Goal: Information Seeking & Learning: Learn about a topic

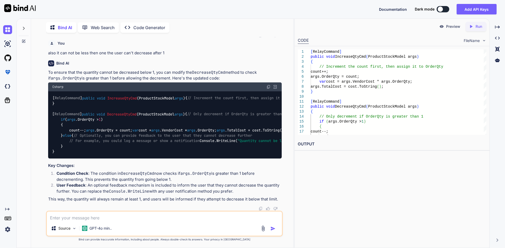
type textarea "i"
type textarea "x"
type textarea "i"
type textarea "x"
type textarea "i n"
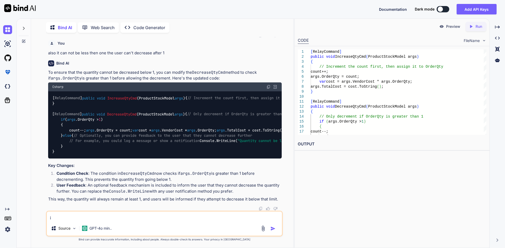
type textarea "x"
type textarea "i ne"
type textarea "x"
type textarea "i nee"
type textarea "x"
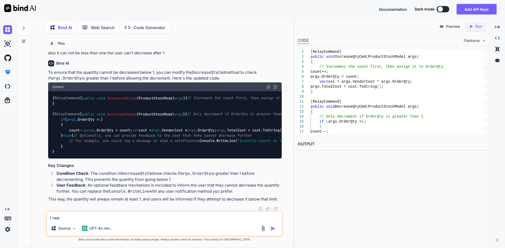
type textarea "i need"
type textarea "x"
type textarea "i need"
type textarea "x"
type textarea "i need g"
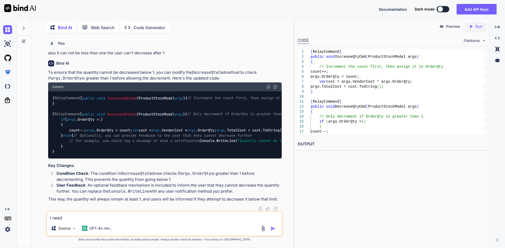
type textarea "x"
type textarea "i need ge"
type textarea "x"
type textarea "i need get"
type textarea "x"
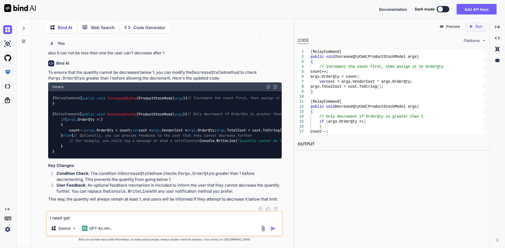
type textarea "i need get"
type textarea "x"
type textarea "i need get a"
type textarea "x"
type textarea "i need get al"
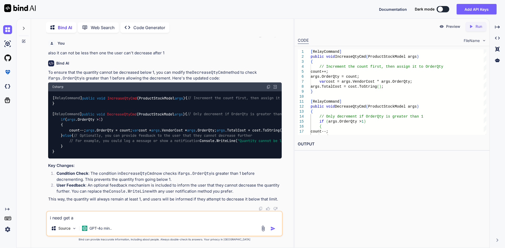
type textarea "x"
type textarea "i need get a"
type textarea "x"
type textarea "i need get"
type textarea "x"
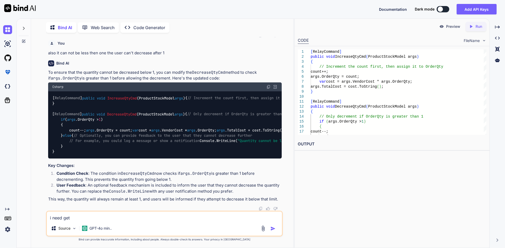
type textarea "i need get a"
type textarea "x"
type textarea "i need get"
type textarea "x"
type textarea "i need get t"
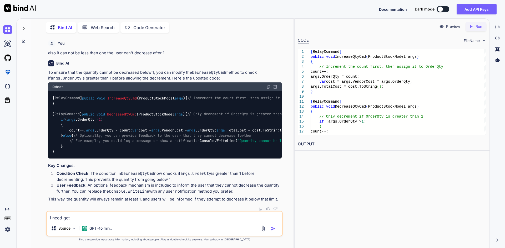
type textarea "x"
type textarea "i need get to"
type textarea "x"
type textarea "i need get tot"
type textarea "x"
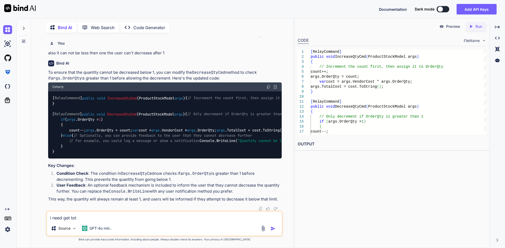
type textarea "i need get tota"
type textarea "x"
type textarea "i need get total"
type textarea "x"
type textarea "i need get total"
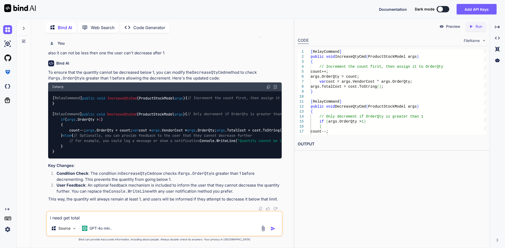
type textarea "x"
type textarea "i need get total a"
type textarea "x"
type textarea "i need get total am"
type textarea "x"
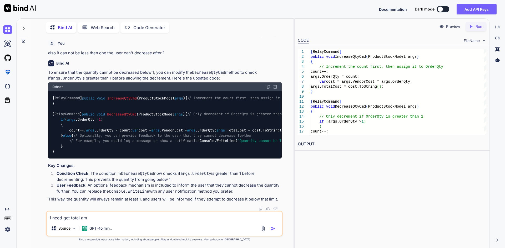
type textarea "i need get total amo"
type textarea "x"
type textarea "i need get total amou"
type textarea "x"
type textarea "i need get total amoun"
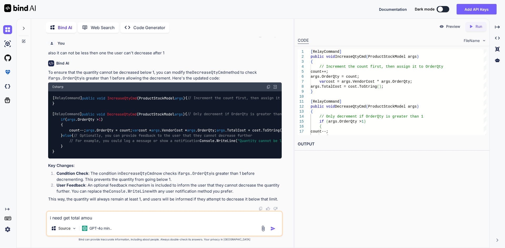
type textarea "x"
type textarea "i need get total amount"
type textarea "x"
type textarea "i need get total amount"
type textarea "x"
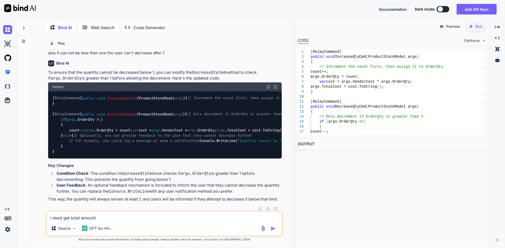
type textarea "i need get total amount a"
type textarea "x"
type textarea "i need get total amount ad"
type textarea "x"
type textarea "i need get total amount add"
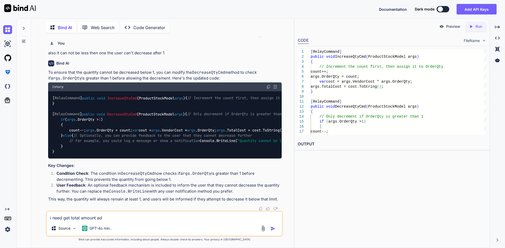
type textarea "x"
type textarea "i need get total amount addi"
type textarea "x"
type textarea "i need get total amount addit"
type textarea "x"
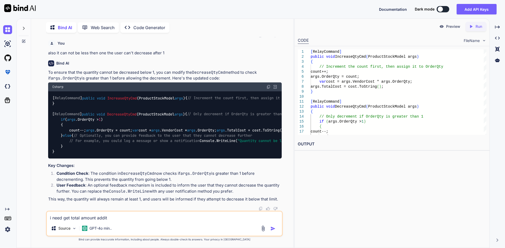
type textarea "i need get total amount [PERSON_NAME]"
type textarea "x"
type textarea "i need get total amount additio"
type textarea "x"
type textarea "i need get total amount addition"
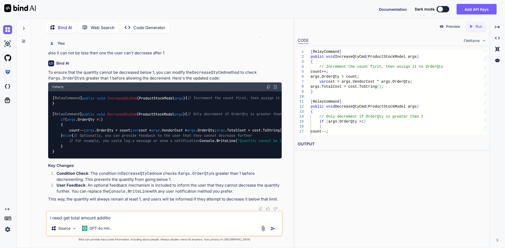
type textarea "x"
type textarea "i need get total amount addition"
type textarea "x"
type textarea "i need get total amount addition w"
type textarea "x"
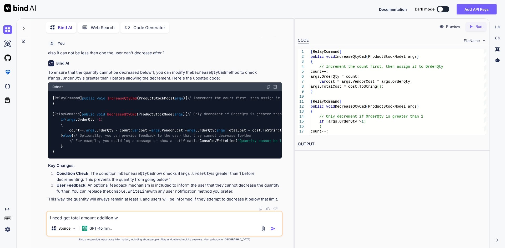
type textarea "i need get total amount addition wh"
type textarea "x"
type textarea "i need get total amount addition whi"
type textarea "x"
type textarea "i need get total amount addition whic"
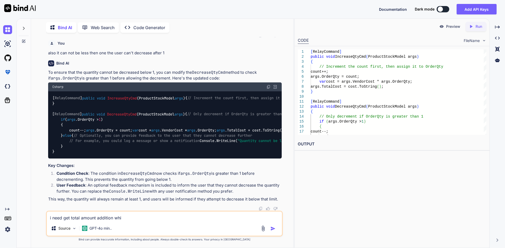
type textarea "x"
type textarea "i need get total amount addition which"
type textarea "x"
type textarea "i need get total amount addition which"
type textarea "x"
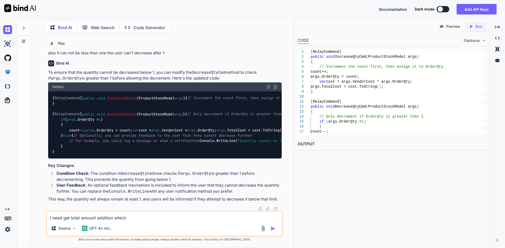
type textarea "i need get total amount addition which i"
type textarea "x"
type textarea "i need get total amount addition which is"
type textarea "x"
type textarea "i need get total amount addition which is"
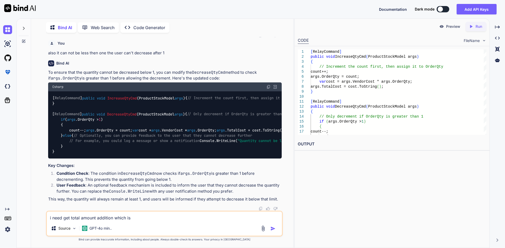
type textarea "x"
type textarea "i need get total amount addition which is i"
type textarea "x"
type textarea "i need get total amount addition which is in"
type textarea "x"
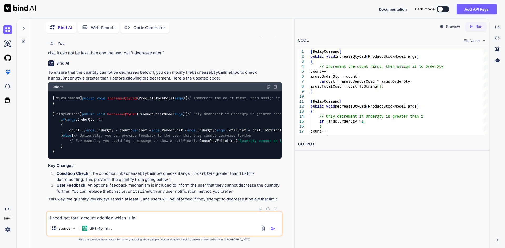
type textarea "i need get total amount addition which is in"
type textarea "x"
type textarea "i need get total amount addition which is in l"
type textarea "x"
type textarea "i need get total amount addition which is in li"
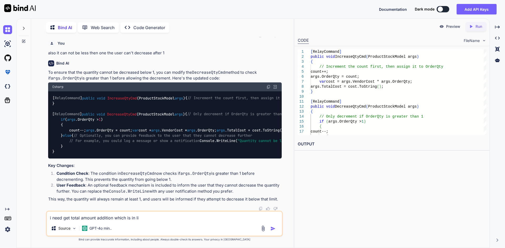
type textarea "x"
type textarea "i need get total amount addition which is in lis"
type textarea "x"
type textarea "i need get total amount addition which is in list"
type textarea "x"
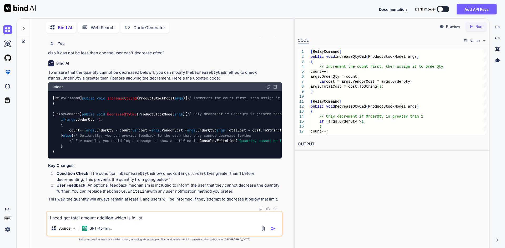
type textarea "i need get total amount addition which is in list"
type textarea "x"
type textarea "i need get total amount addition which is in list i"
type textarea "x"
type textarea "i need get total amount addition which is in list in"
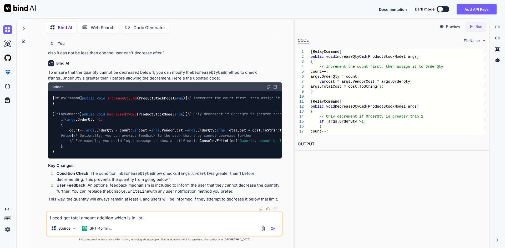
type textarea "x"
type textarea "i need get total amount addition which is in list in"
type textarea "x"
type textarea "i need get total amount addition which is in list in c"
type textarea "x"
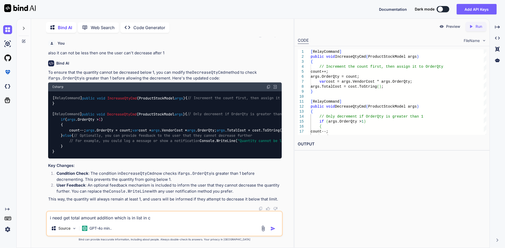
type textarea "i need get total amount addition which is in list in c#"
type textarea "x"
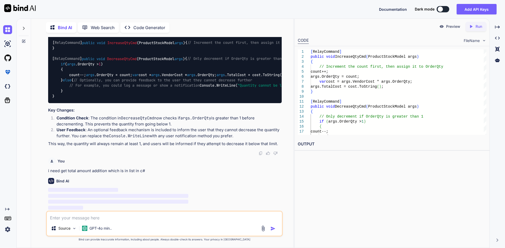
scroll to position [460, 0]
drag, startPoint x: 64, startPoint y: 108, endPoint x: 132, endPoint y: 35, distance: 99.8
click at [130, 33] on div "Bind AI Web Search Created with Pixso. Code Generator" at bounding box center [164, 27] width 237 height 15
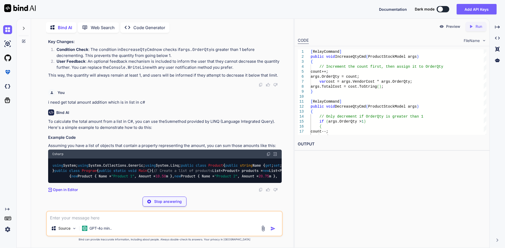
scroll to position [614, 0]
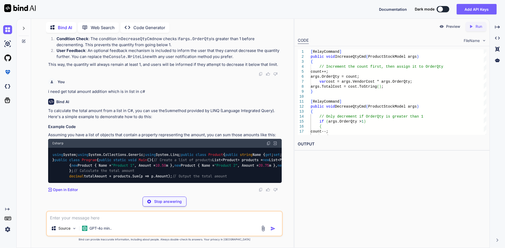
click at [106, 152] on code "using System; using System.Collections.Generic; using System.Linq; public class…" at bounding box center [214, 165] width 324 height 27
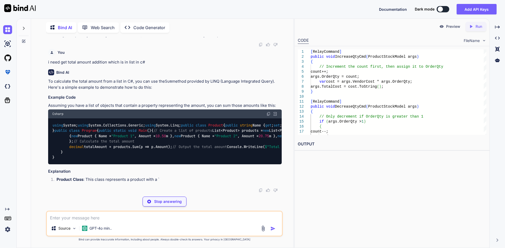
scroll to position [686, 0]
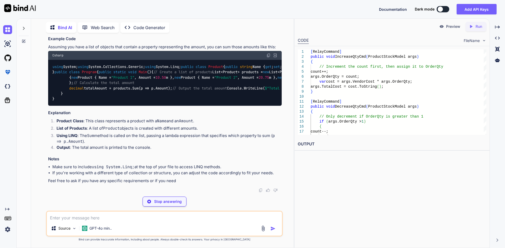
type textarea "x"
type textarea "}; // Calculate the total amount decimal totalAmount = products.Sum(p => p.Amou…"
type textarea "x"
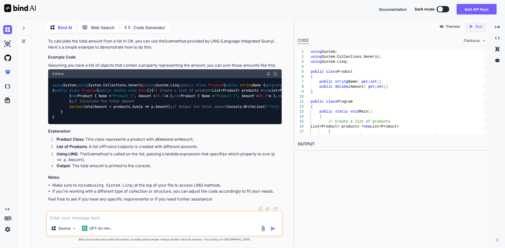
click at [125, 120] on code "using System; using System.Collections.Generic; using System.Linq; public class…" at bounding box center [214, 102] width 324 height 38
drag, startPoint x: 125, startPoint y: 130, endPoint x: 131, endPoint y: 127, distance: 7.1
click at [125, 120] on code "using System; using System.Collections.Generic; using System.Linq; public class…" at bounding box center [214, 102] width 324 height 38
click at [146, 116] on div "using System; using System.Collections.Generic; using System.Linq; public class…" at bounding box center [164, 101] width 233 height 46
click at [140, 120] on code "using System; using System.Collections.Generic; using System.Linq; public class…" at bounding box center [214, 102] width 324 height 38
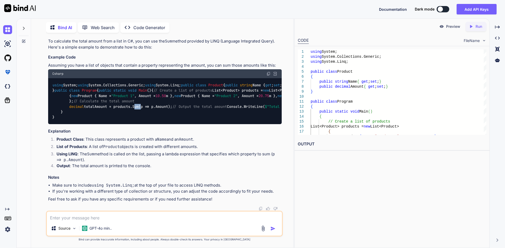
click at [140, 120] on code "using System; using System.Collections.Generic; using System.Linq; public class…" at bounding box center [214, 102] width 324 height 38
click at [159, 120] on div "using System; using System.Collections.Generic; using System.Linq; public class…" at bounding box center [164, 101] width 233 height 46
